Goal: Find specific page/section: Find specific page/section

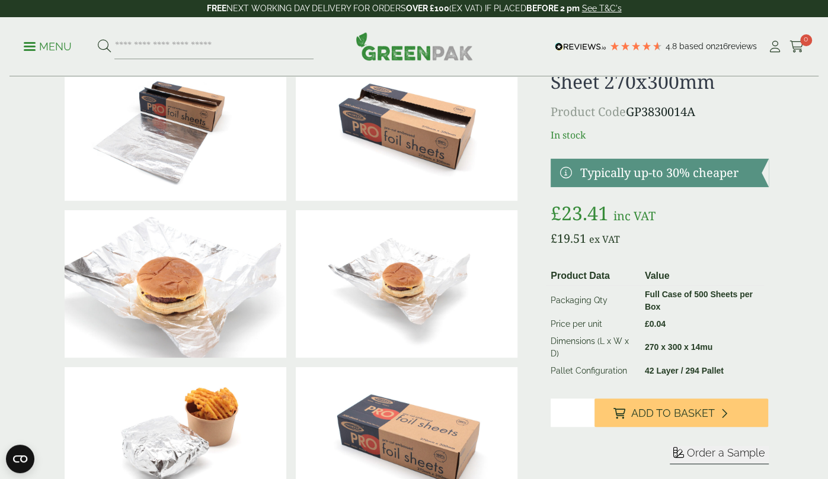
scroll to position [71, 0]
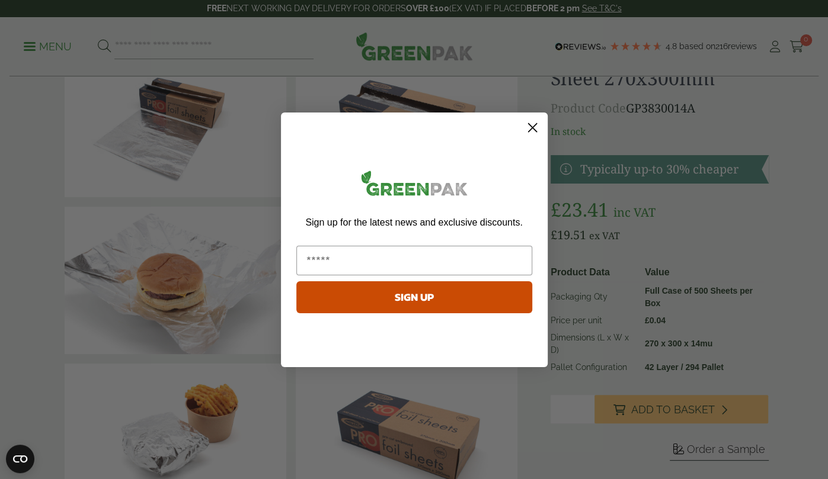
click at [533, 129] on circle "Close dialog" at bounding box center [532, 127] width 20 height 20
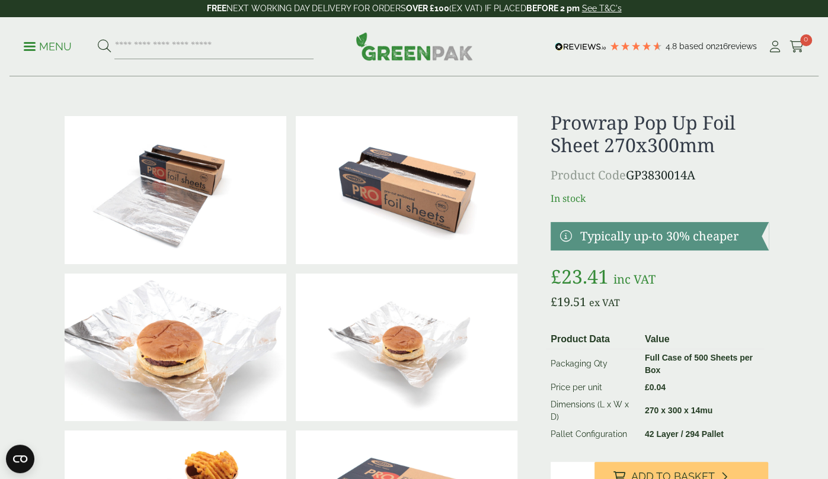
scroll to position [0, 0]
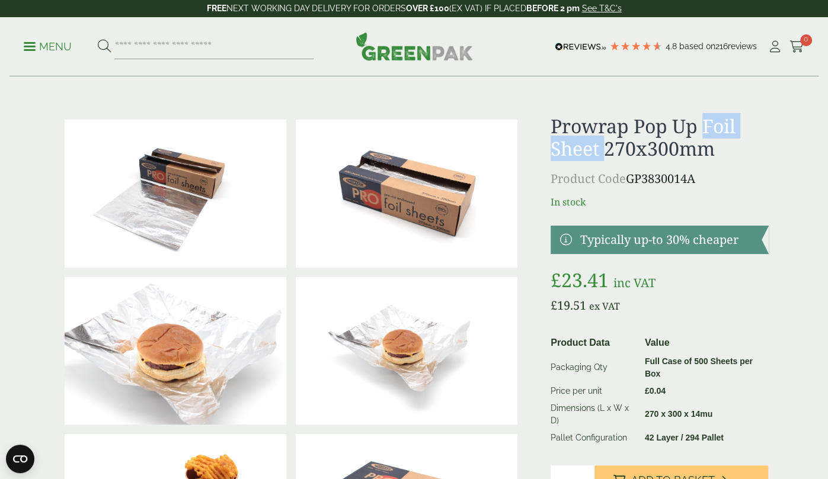
drag, startPoint x: 705, startPoint y: 125, endPoint x: 604, endPoint y: 155, distance: 105.0
click at [604, 155] on h1 "Prowrap Pop Up Foil Sheet 270x300mm" at bounding box center [659, 138] width 217 height 46
copy h1 "Foil Sheet"
click at [162, 43] on input "search" at bounding box center [213, 46] width 199 height 25
paste input "**********"
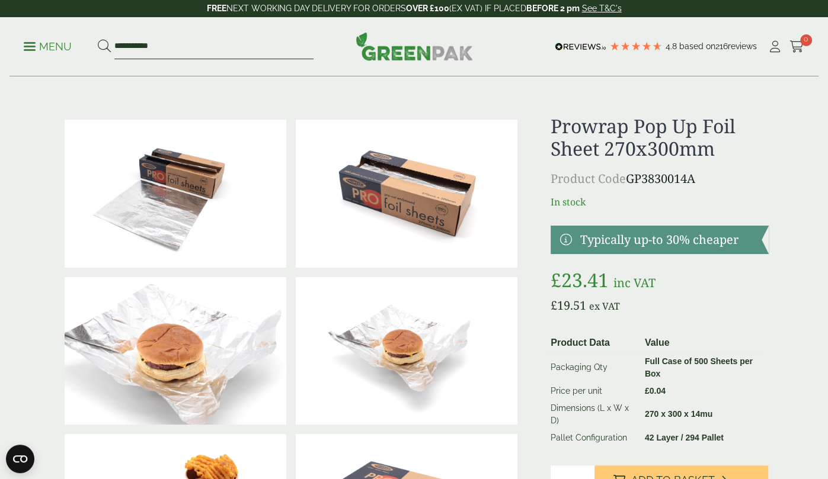
type input "**********"
click at [98, 39] on button at bounding box center [104, 46] width 13 height 15
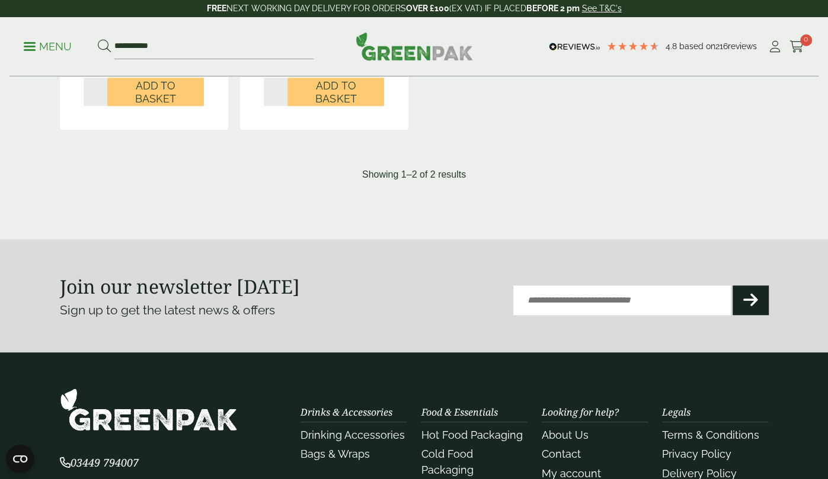
scroll to position [561, 0]
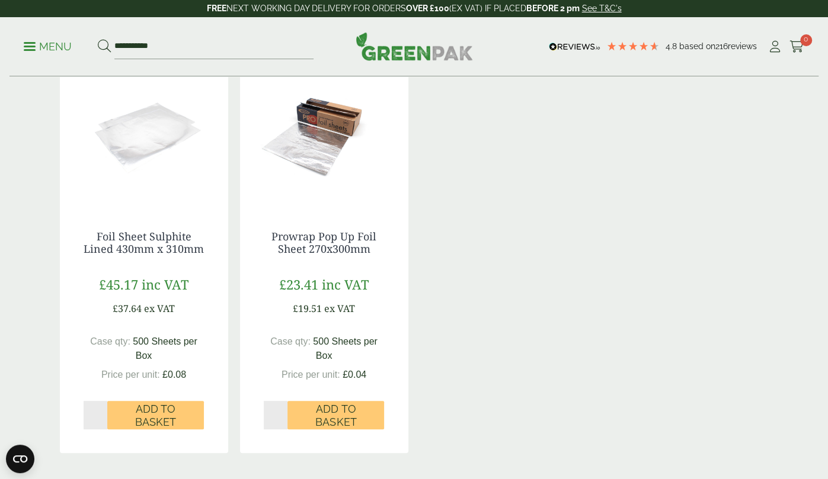
scroll to position [218, 0]
drag, startPoint x: 266, startPoint y: 235, endPoint x: 305, endPoint y: 248, distance: 41.2
click at [305, 248] on h4 "Prowrap Pop Up Foil Sheet 270x300mm" at bounding box center [324, 242] width 121 height 25
copy link "Prowrap Pop Up Foil Sheet"
